Goal: Register for event/course

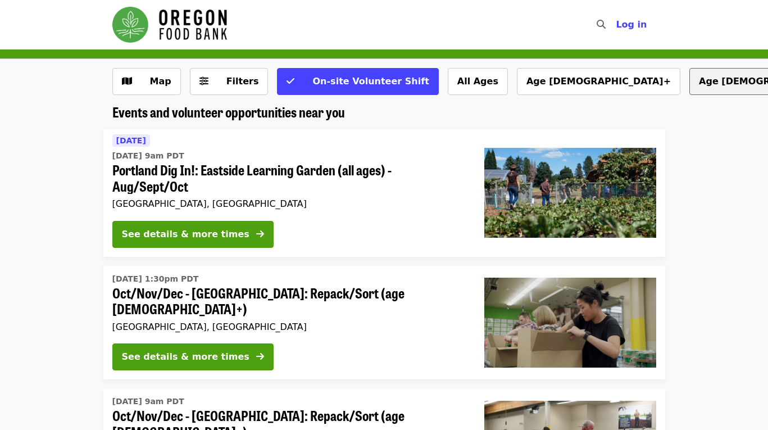
click at [689, 86] on button "Age [DEMOGRAPHIC_DATA]+" at bounding box center [770, 81] width 163 height 27
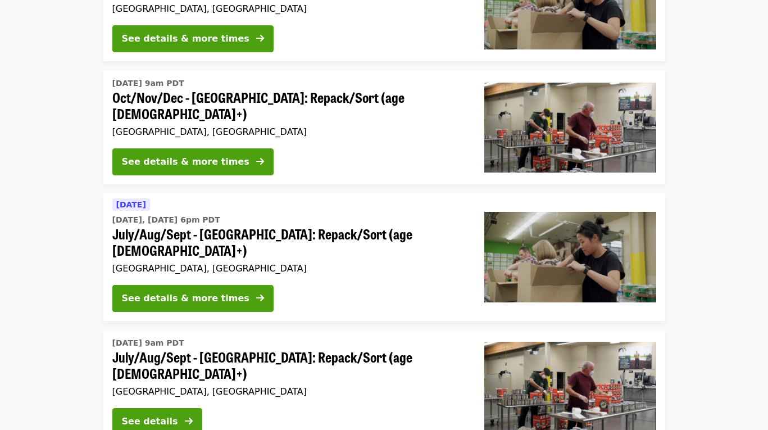
scroll to position [320, 0]
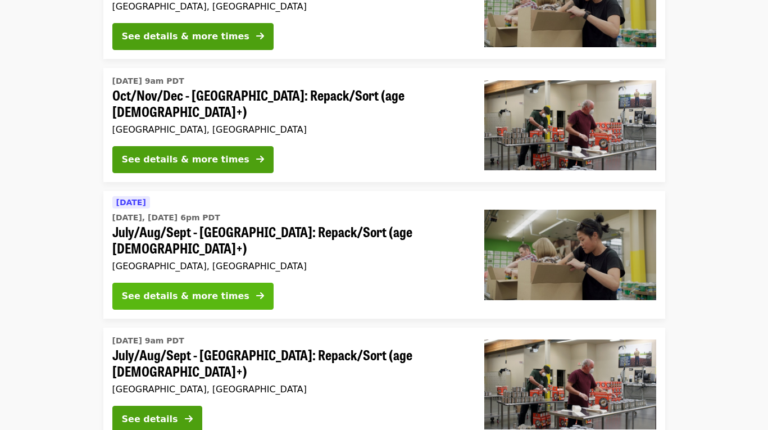
click at [193, 289] on div "See details & more times" at bounding box center [185, 295] width 127 height 13
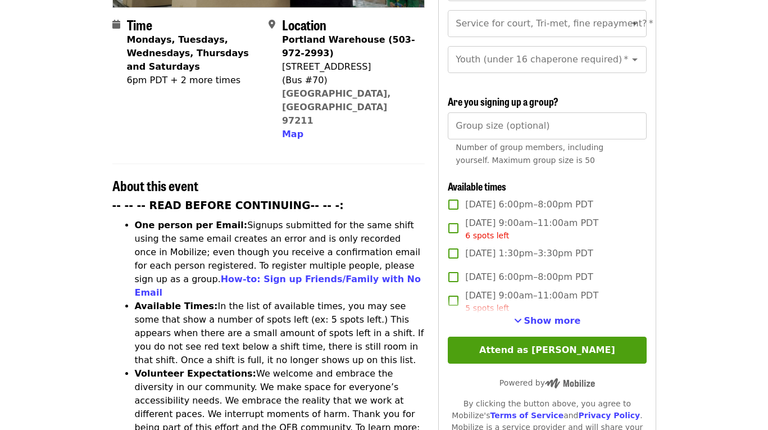
scroll to position [280, 0]
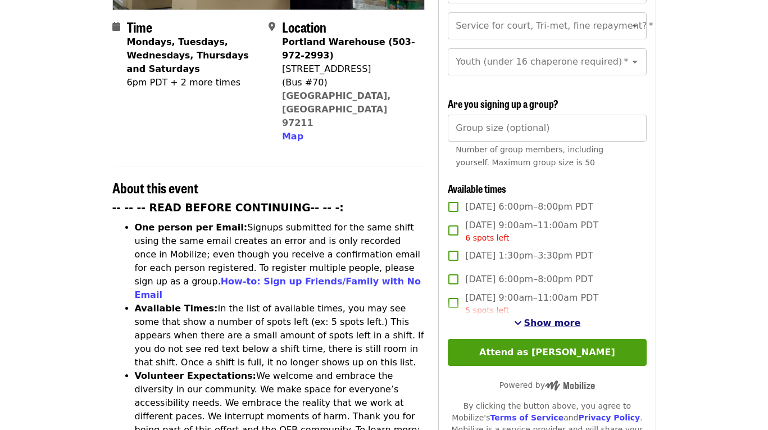
click at [541, 317] on span "Show more" at bounding box center [552, 322] width 57 height 11
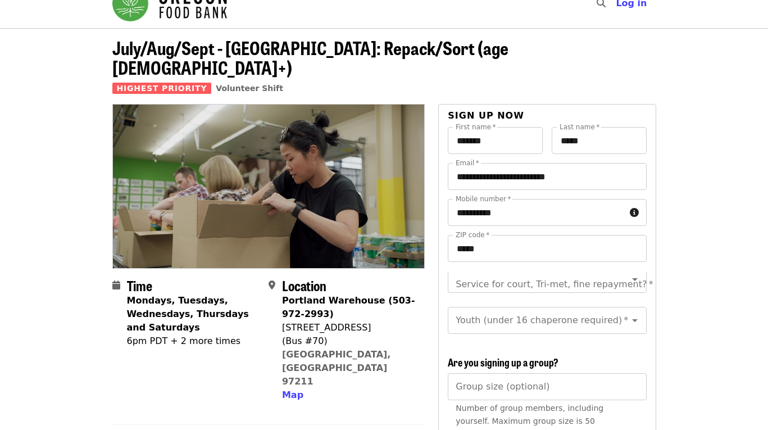
scroll to position [13, 0]
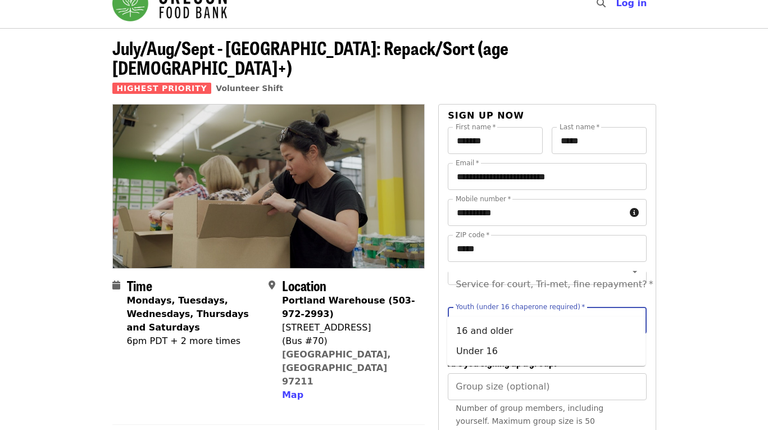
click at [557, 309] on input "Youth (under 16 chaperone required)   *" at bounding box center [533, 319] width 153 height 21
click at [491, 350] on li "Under 16" at bounding box center [546, 351] width 198 height 20
type input "********"
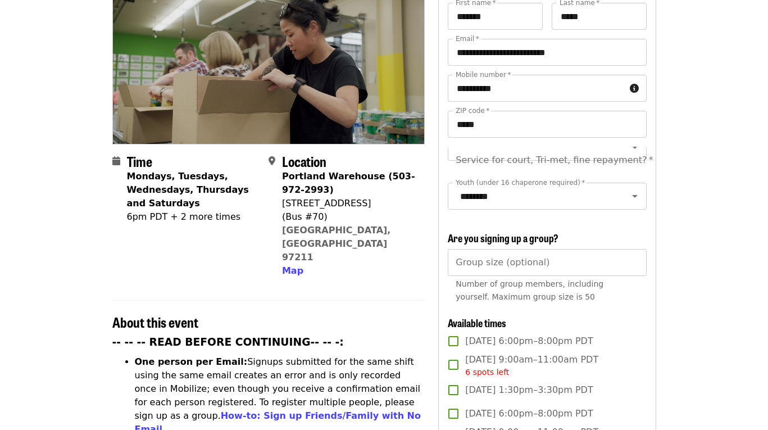
scroll to position [161, 0]
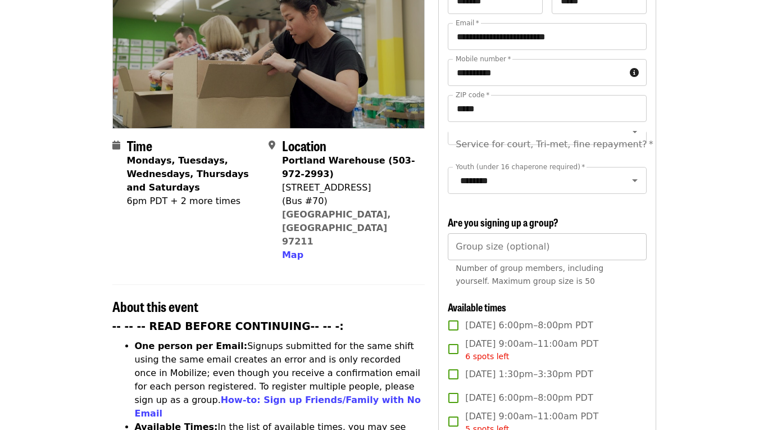
click at [583, 237] on input "Group size (optional)" at bounding box center [547, 246] width 198 height 27
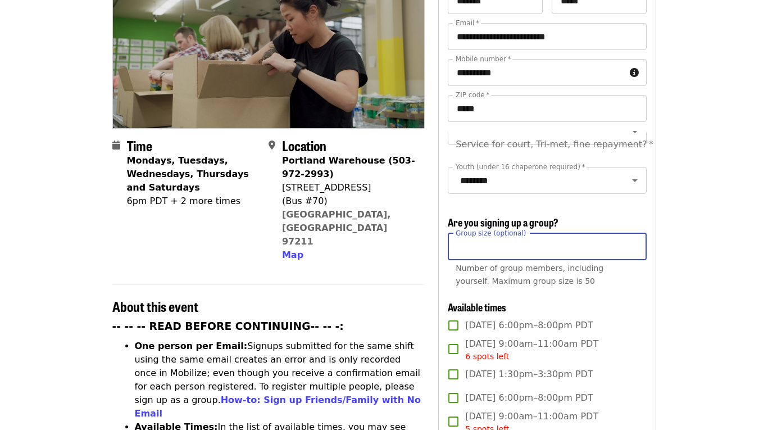
click at [631, 233] on input "*" at bounding box center [547, 246] width 198 height 27
type input "*"
click at [631, 233] on input "*" at bounding box center [547, 246] width 198 height 27
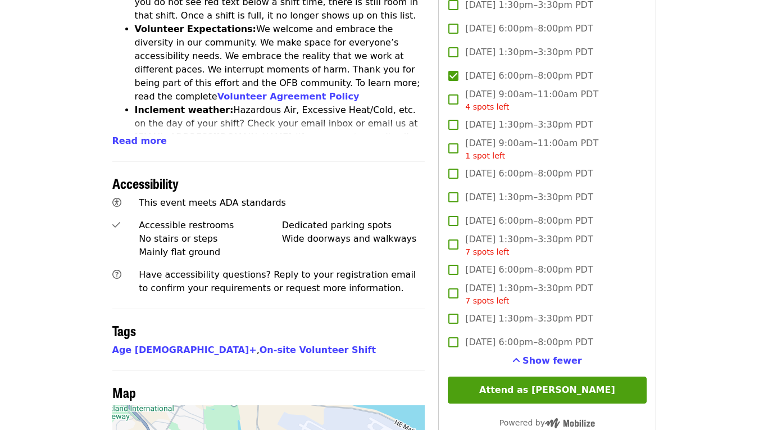
scroll to position [647, 0]
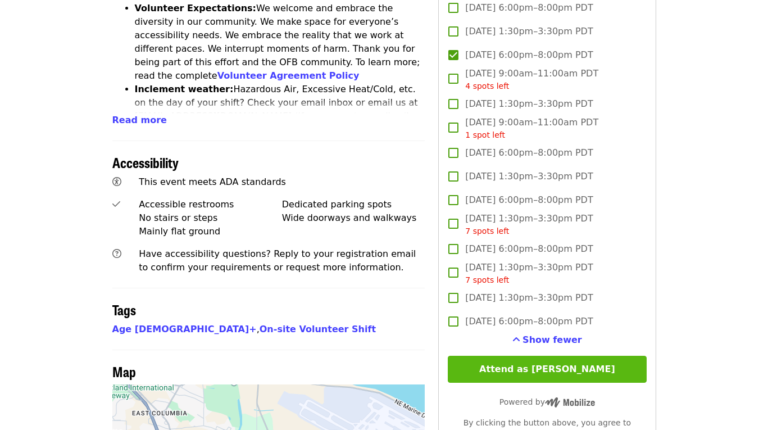
click at [544, 356] on button "Attend as [PERSON_NAME]" at bounding box center [547, 369] width 198 height 27
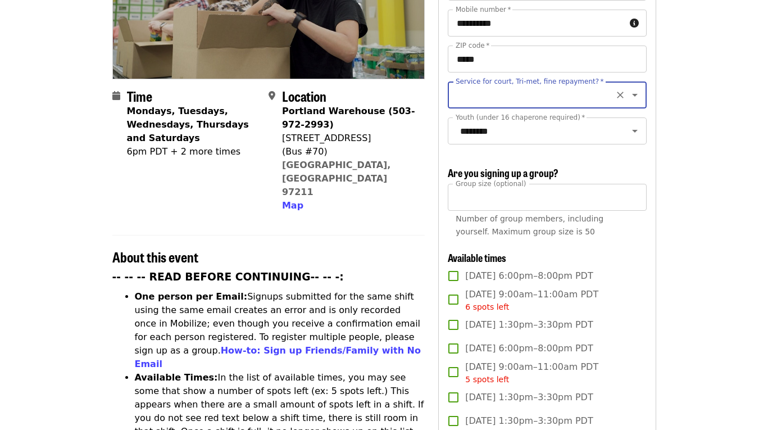
scroll to position [209, 0]
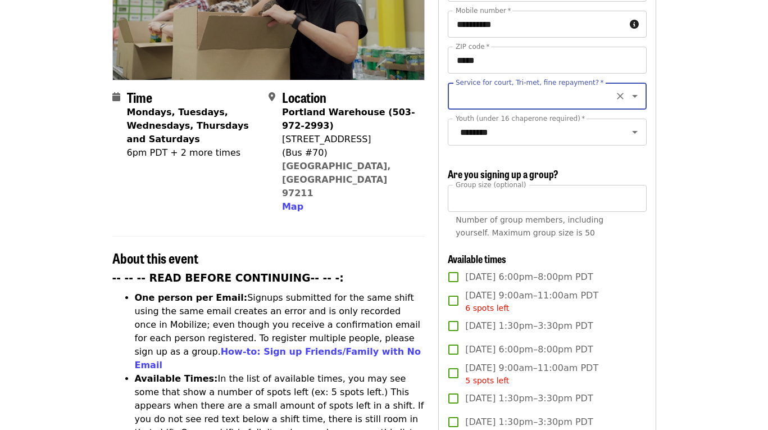
click at [567, 85] on input "Service for court, Tri-met, fine repayment?   *" at bounding box center [533, 95] width 153 height 21
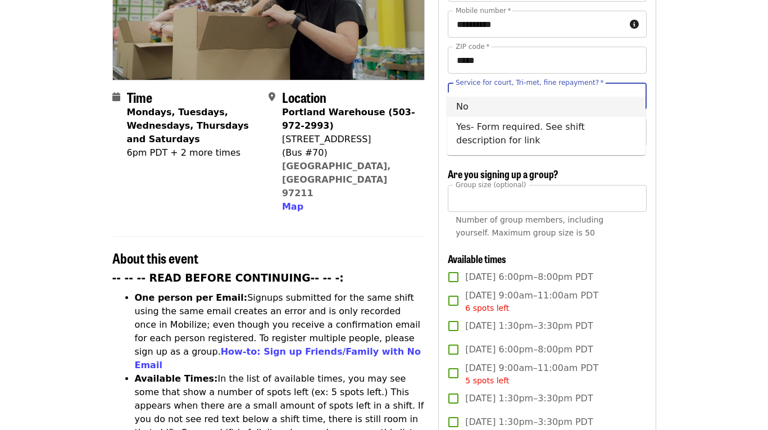
click at [461, 110] on li "No" at bounding box center [546, 107] width 198 height 20
type input "**"
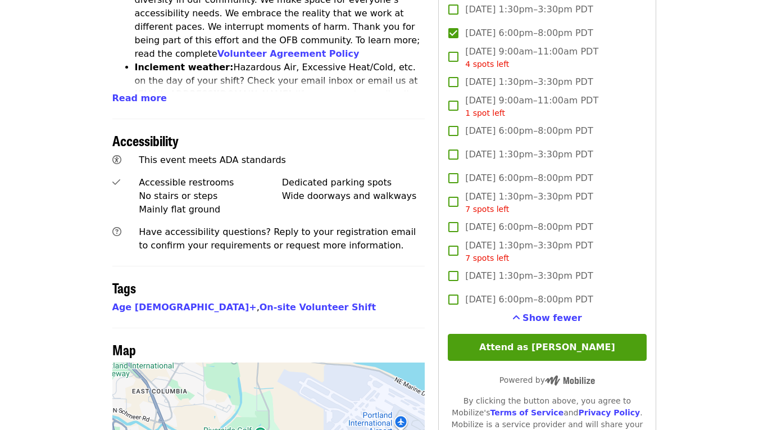
scroll to position [673, 0]
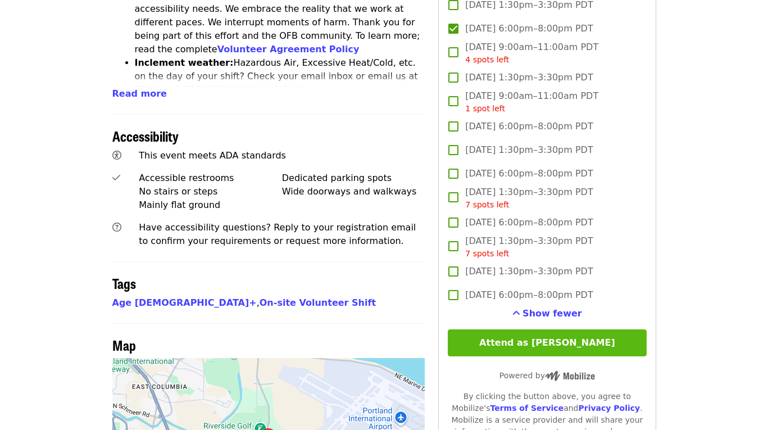
click at [558, 329] on button "Attend as [PERSON_NAME]" at bounding box center [547, 342] width 198 height 27
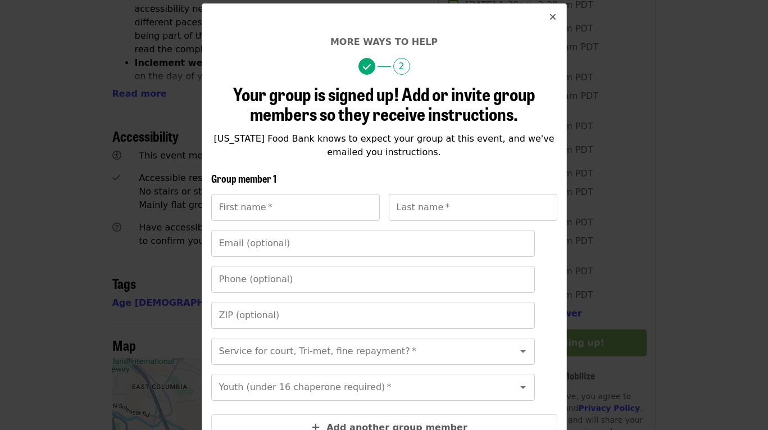
scroll to position [51, 0]
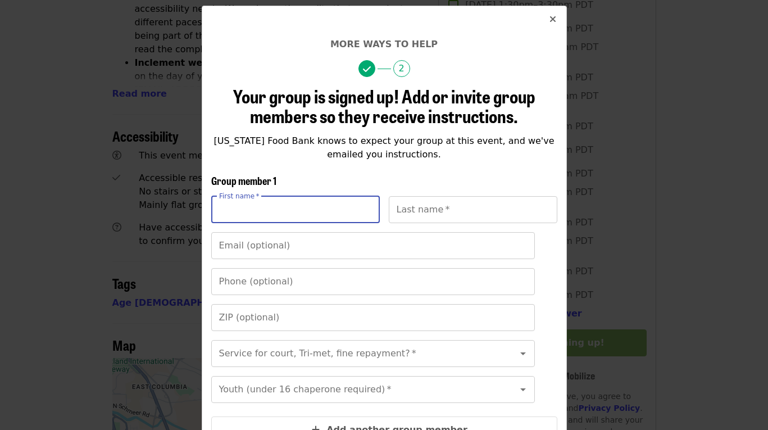
click at [316, 211] on input "First name   *" at bounding box center [295, 209] width 168 height 27
type input "*********"
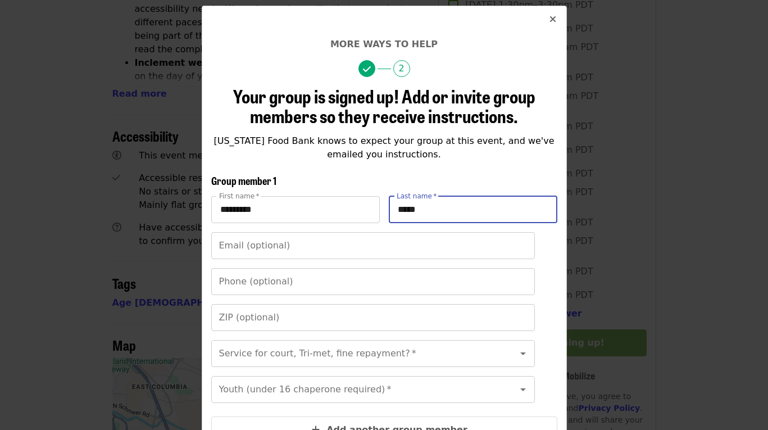
type input "*****"
click at [467, 169] on div "Your group is signed up! Add or invite group members so they receive instructio…" at bounding box center [384, 328] width 346 height 485
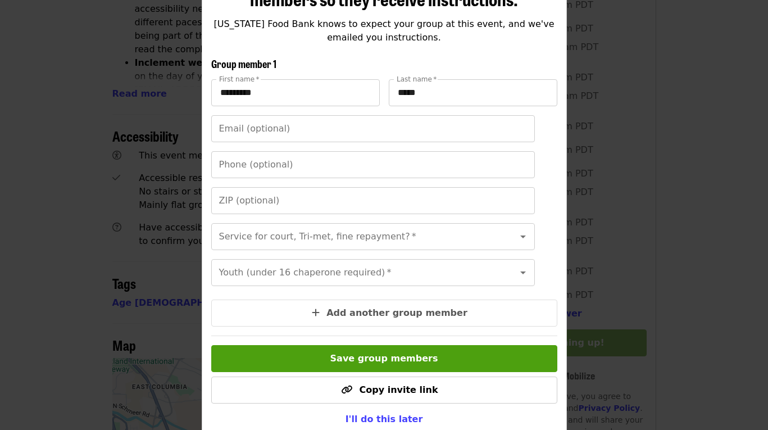
scroll to position [168, 0]
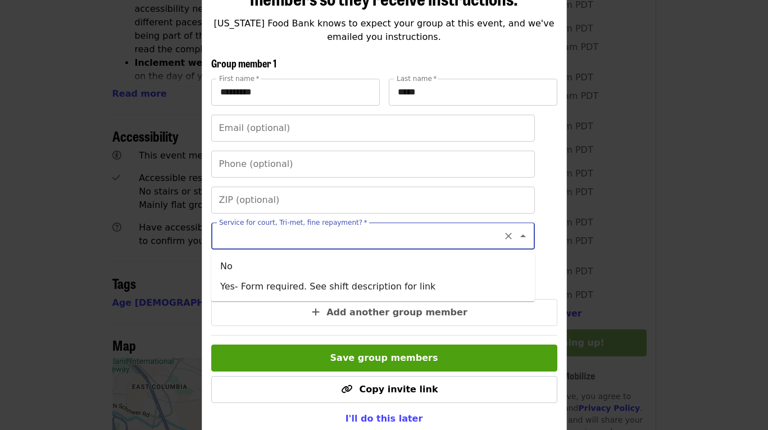
click at [391, 235] on input "Service for court, Tri-met, fine repayment?   *" at bounding box center [359, 235] width 278 height 21
click at [240, 272] on li "No" at bounding box center [373, 266] width 324 height 20
type input "**"
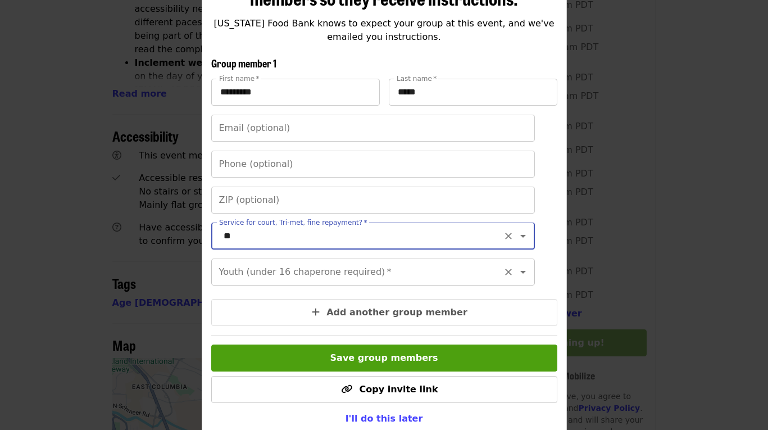
click at [272, 273] on input "Youth (under 16 chaperone required)   *" at bounding box center [359, 271] width 278 height 21
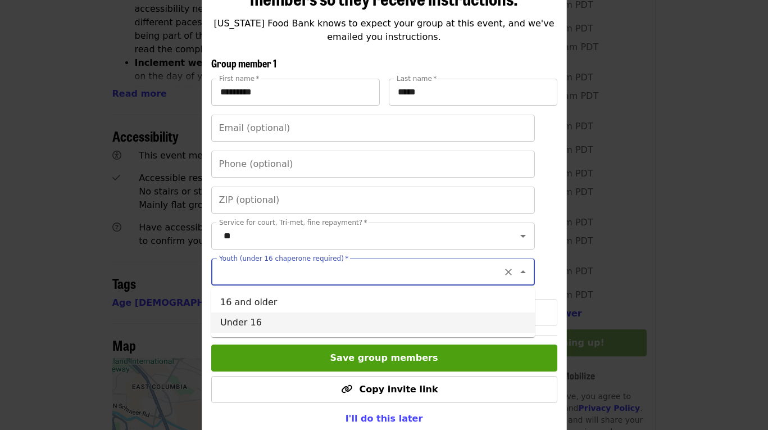
click at [248, 320] on li "Under 16" at bounding box center [373, 322] width 324 height 20
type input "********"
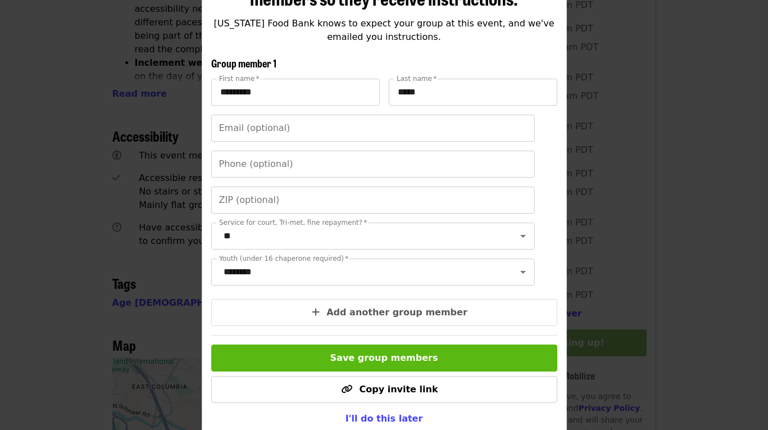
click at [341, 361] on span "Save group members" at bounding box center [384, 357] width 108 height 11
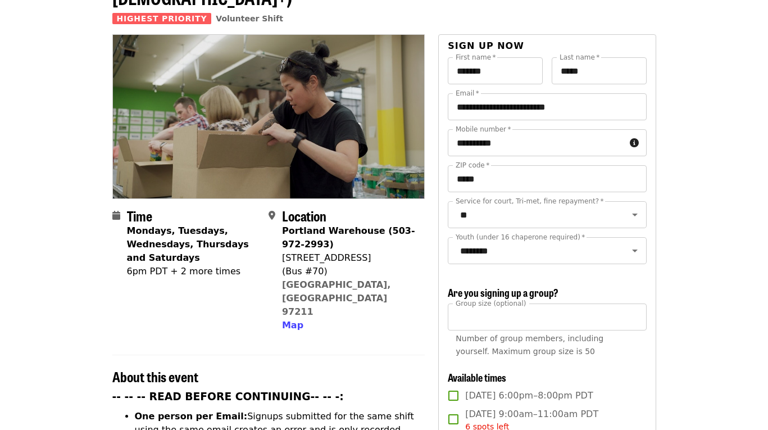
scroll to position [0, 0]
